Goal: Ask a question

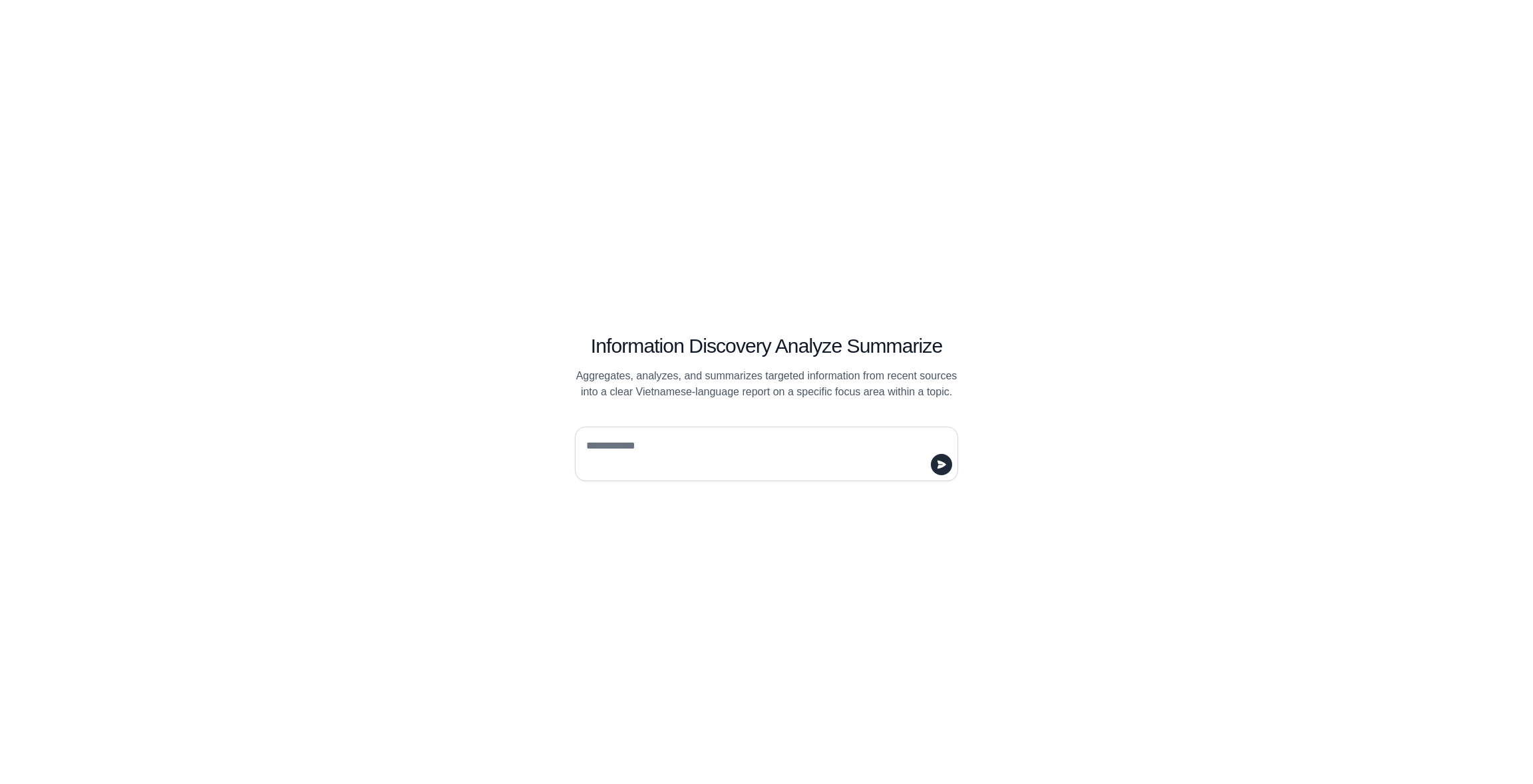
click at [690, 438] on textarea at bounding box center [762, 454] width 358 height 37
drag, startPoint x: 607, startPoint y: 376, endPoint x: 756, endPoint y: 411, distance: 153.1
click at [771, 407] on div "Information Discovery Analyze Summarize Aggregates, analyzes, and summarizes ta…" at bounding box center [766, 392] width 511 height 178
click at [799, 384] on p "Aggregates, analyzes, and summarizes targeted information from recent sources i…" at bounding box center [766, 384] width 384 height 32
drag, startPoint x: 773, startPoint y: 386, endPoint x: 602, endPoint y: 394, distance: 171.2
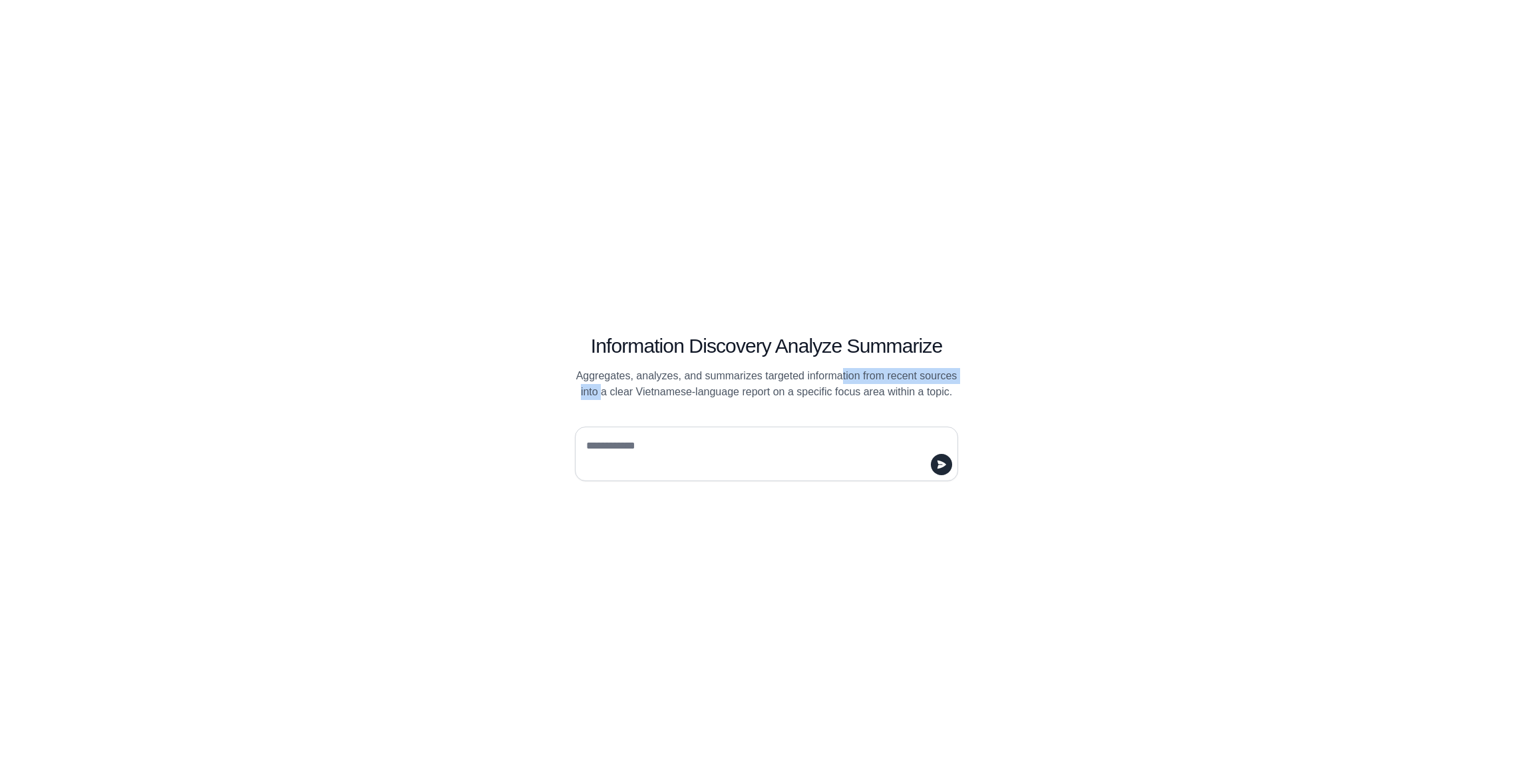
click at [602, 394] on p "Aggregates, analyzes, and summarizes targeted information from recent sources i…" at bounding box center [766, 384] width 384 height 32
click at [596, 394] on p "Aggregates, analyzes, and summarizes targeted information from recent sources i…" at bounding box center [766, 384] width 384 height 32
drag, startPoint x: 586, startPoint y: 392, endPoint x: 942, endPoint y: 391, distance: 356.0
click at [942, 391] on p "Aggregates, analyzes, and summarizes targeted information from recent sources i…" at bounding box center [766, 384] width 384 height 32
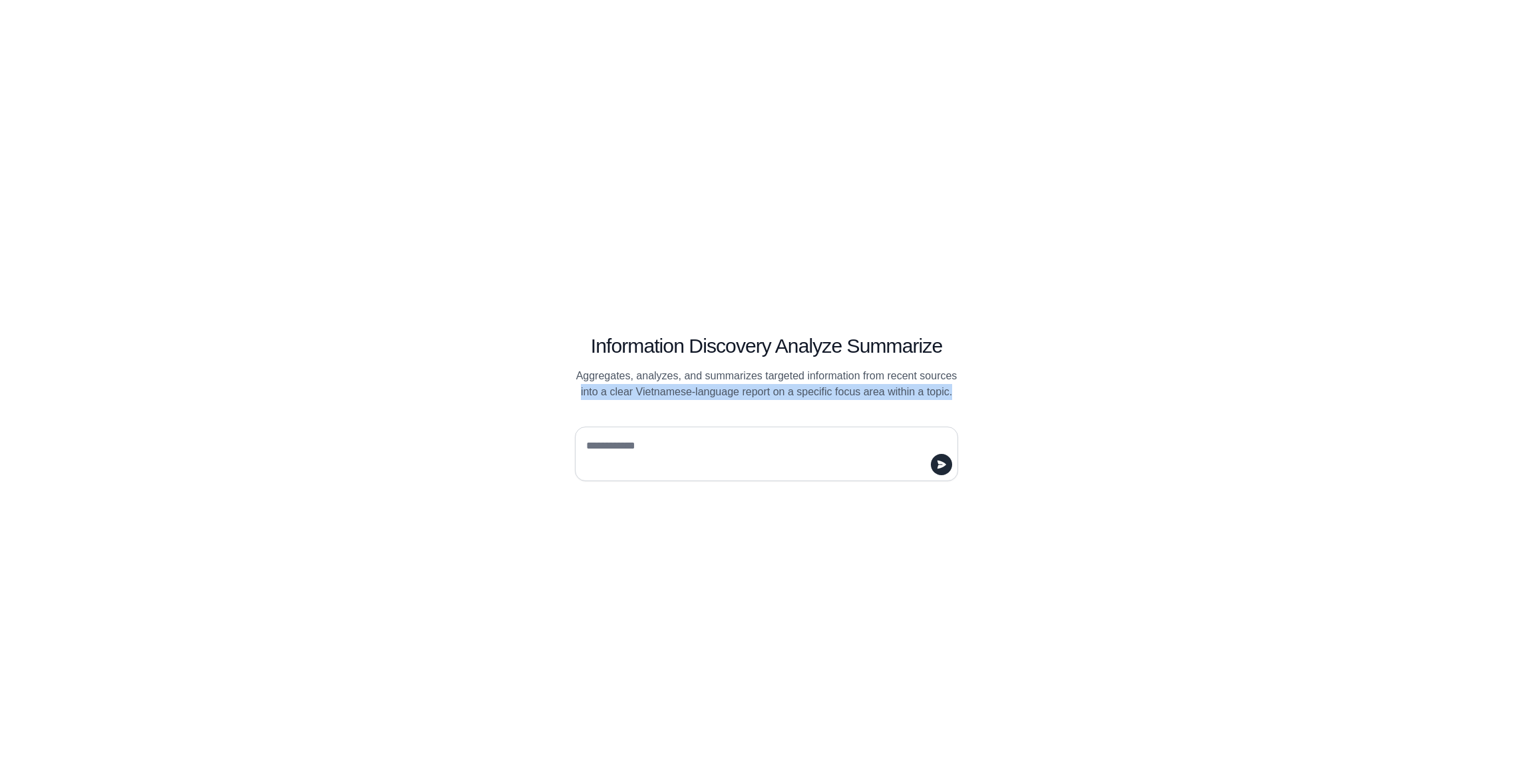
drag, startPoint x: 975, startPoint y: 392, endPoint x: 567, endPoint y: 391, distance: 408.0
click at [570, 391] on div "Information Discovery Analyze Summarize Aggregates, analyzes, and summarizes ta…" at bounding box center [766, 352] width 447 height 97
click at [566, 391] on div "Information Discovery Analyze Summarize Aggregates, analyzes, and summarizes ta…" at bounding box center [766, 352] width 447 height 97
drag, startPoint x: 575, startPoint y: 390, endPoint x: 990, endPoint y: 398, distance: 415.1
click at [972, 399] on div "Information Discovery Analyze Summarize Aggregates, analyzes, and summarizes ta…" at bounding box center [766, 352] width 447 height 97
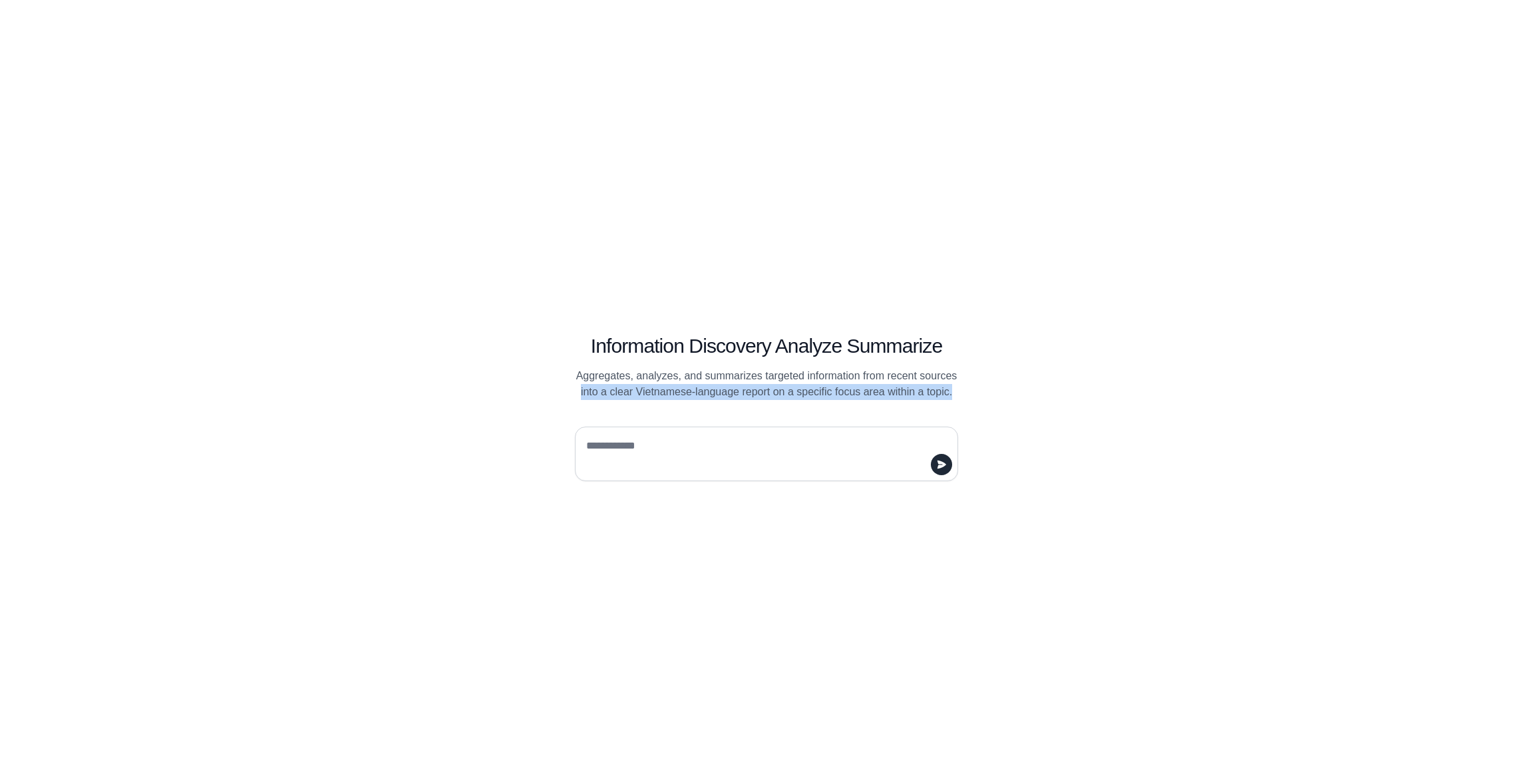
click at [1010, 395] on div "Information Discovery Analyze Summarize Aggregates, analyzes, and summarizes ta…" at bounding box center [766, 392] width 511 height 178
drag, startPoint x: 951, startPoint y: 389, endPoint x: 915, endPoint y: 387, distance: 36.1
click at [931, 388] on p "Aggregates, analyzes, and summarizes targeted information from recent sources i…" at bounding box center [766, 384] width 384 height 32
drag, startPoint x: 584, startPoint y: 379, endPoint x: 941, endPoint y: 406, distance: 358.0
click at [939, 406] on div "Information Discovery Analyze Summarize Aggregates, analyzes, and summarizes ta…" at bounding box center [766, 392] width 511 height 178
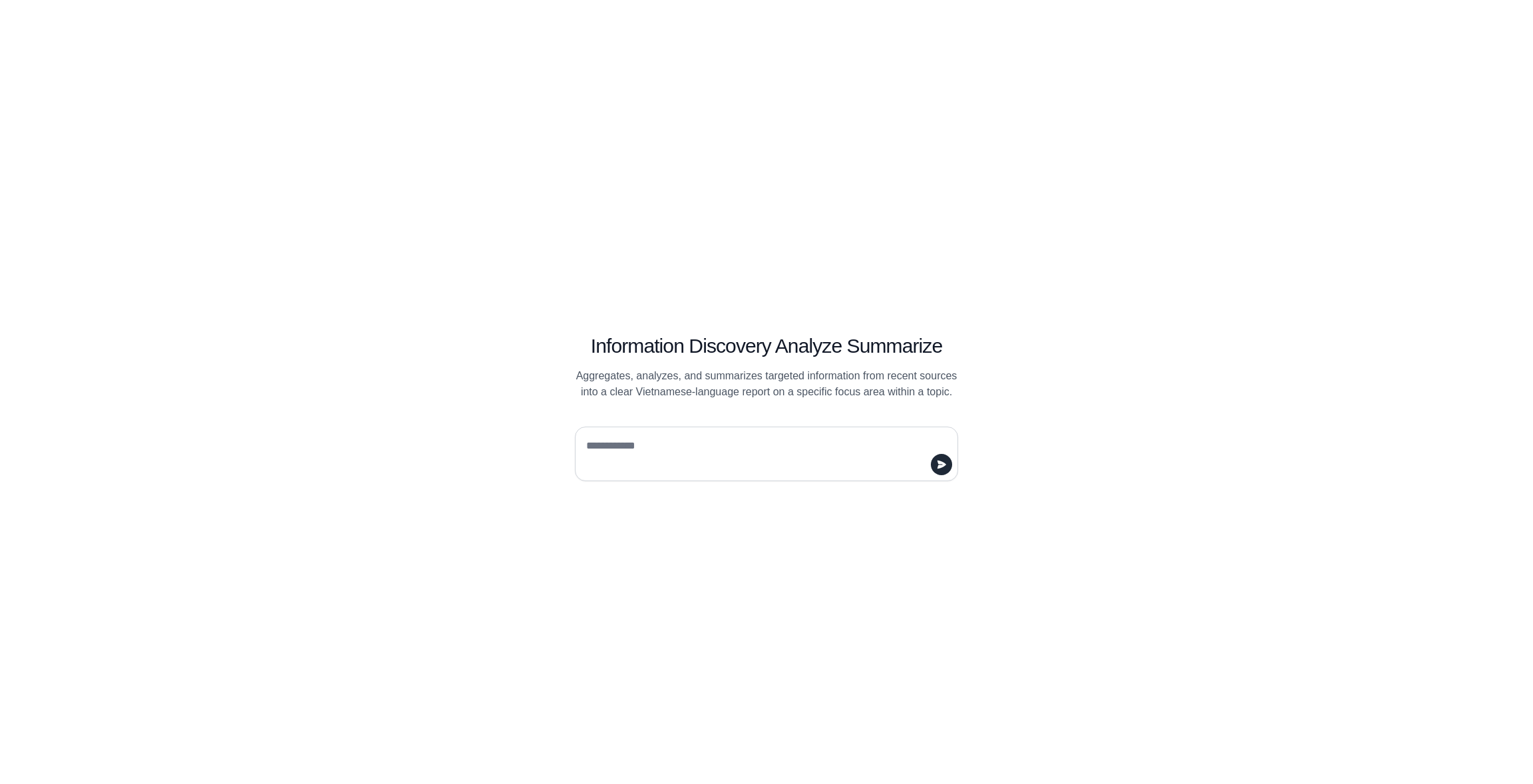
drag, startPoint x: 847, startPoint y: 383, endPoint x: 755, endPoint y: 414, distance: 97.1
click at [845, 383] on p "Aggregates, analyzes, and summarizes targeted information from recent sources i…" at bounding box center [766, 384] width 384 height 32
click at [649, 447] on textarea at bounding box center [762, 454] width 358 height 37
type textarea "*"
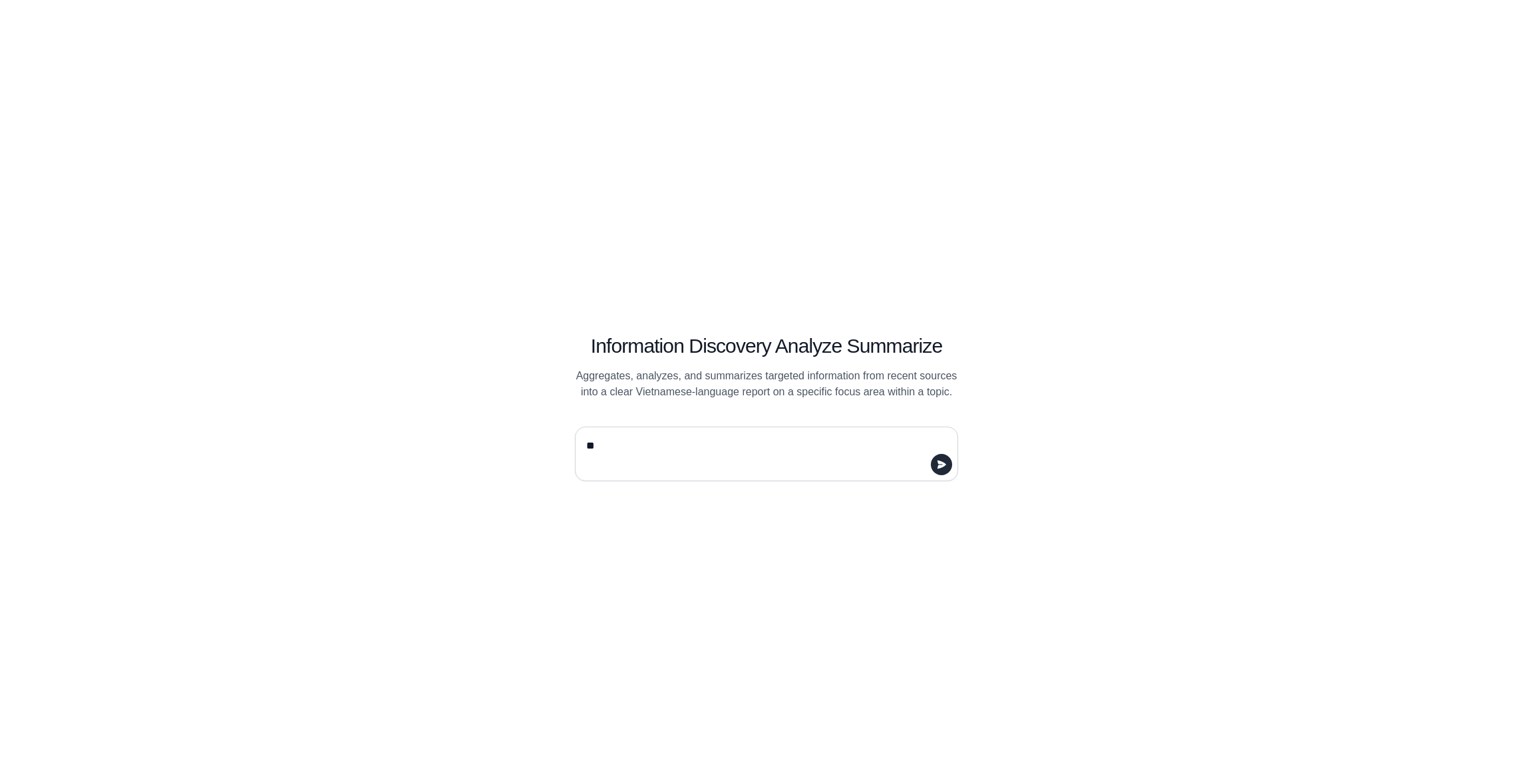
type textarea "*"
type textarea "**********"
click at [948, 463] on button "submit" at bounding box center [942, 465] width 21 height 21
